Goal: Find specific page/section: Find specific page/section

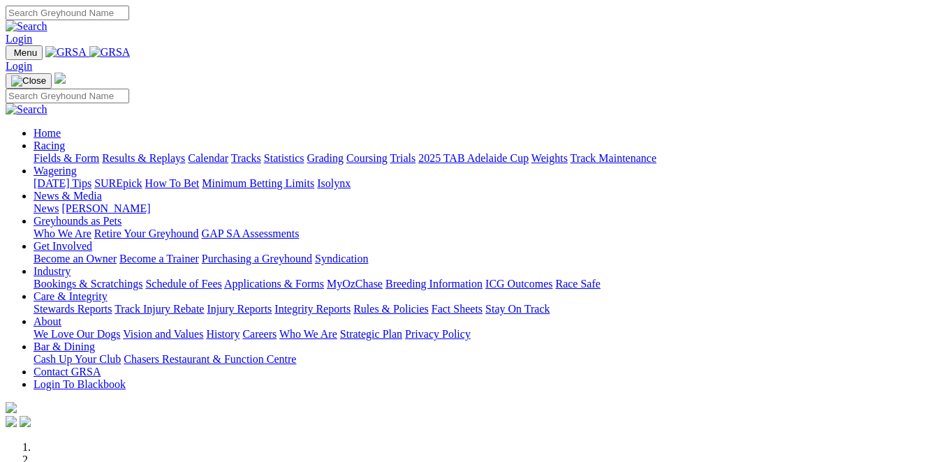
click at [61, 152] on link "Fields & Form" at bounding box center [67, 158] width 66 height 12
